Goal: Navigation & Orientation: Find specific page/section

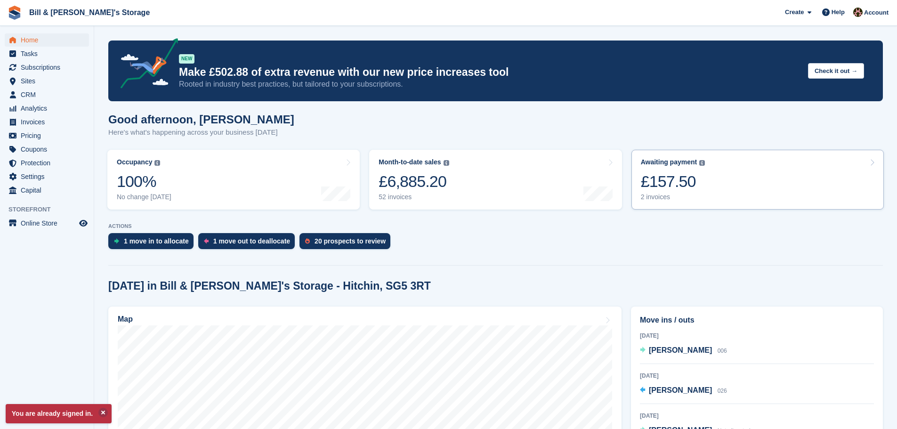
click at [688, 187] on div "£157.50" at bounding box center [673, 181] width 64 height 19
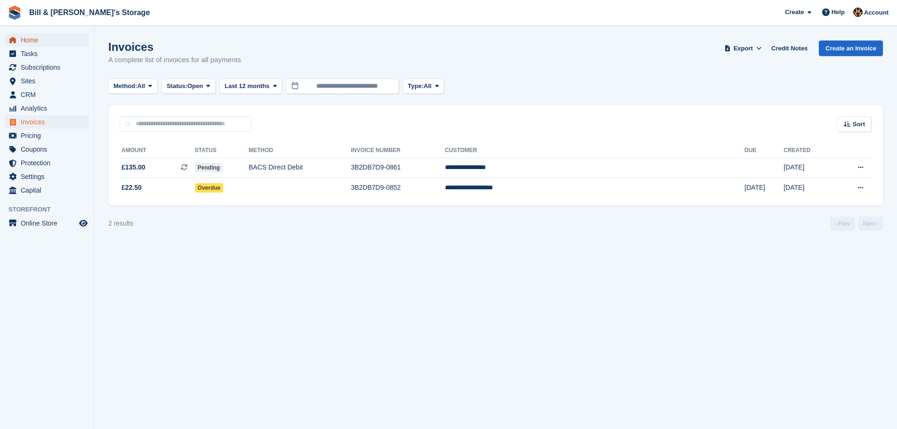
click at [37, 40] on span "Home" at bounding box center [49, 39] width 56 height 13
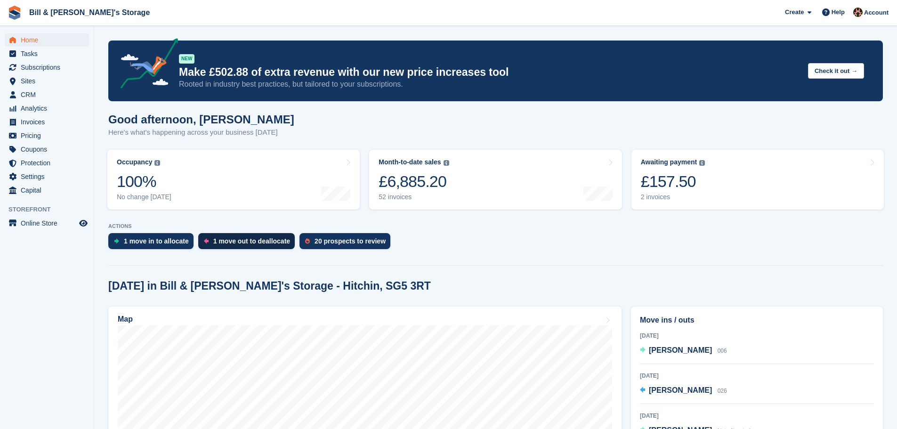
click at [266, 243] on div "1 move out to deallocate" at bounding box center [251, 241] width 77 height 8
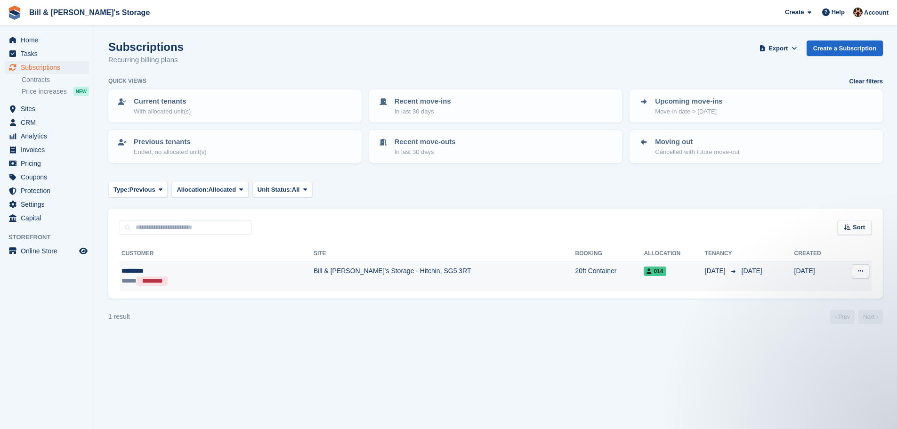
click at [865, 274] on button at bounding box center [860, 271] width 17 height 14
click at [35, 35] on span "Home" at bounding box center [49, 39] width 56 height 13
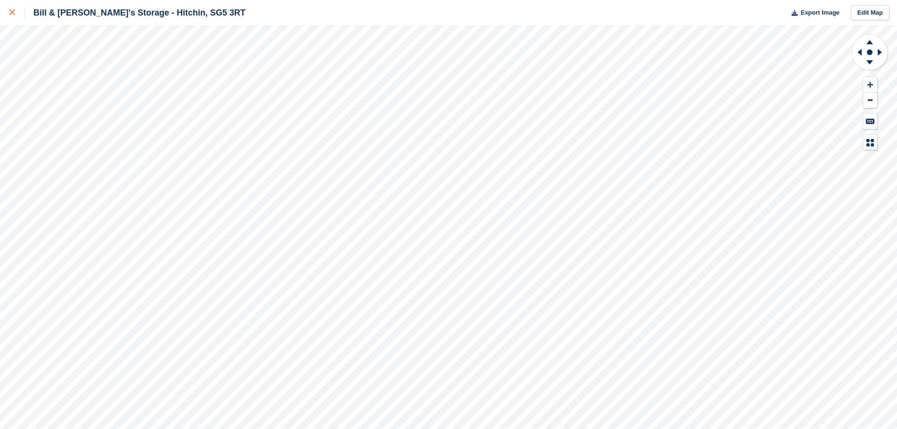
click at [10, 16] on div at bounding box center [17, 12] width 16 height 11
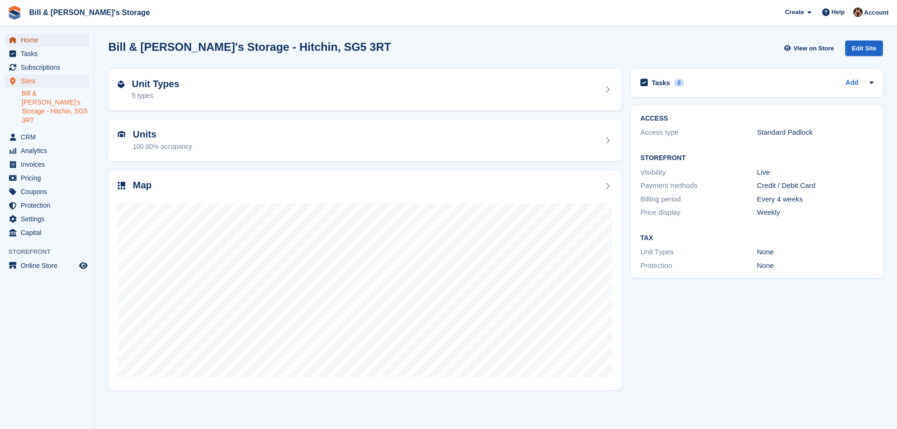
click at [19, 36] on link "Home" at bounding box center [47, 39] width 84 height 13
